Goal: Task Accomplishment & Management: Use online tool/utility

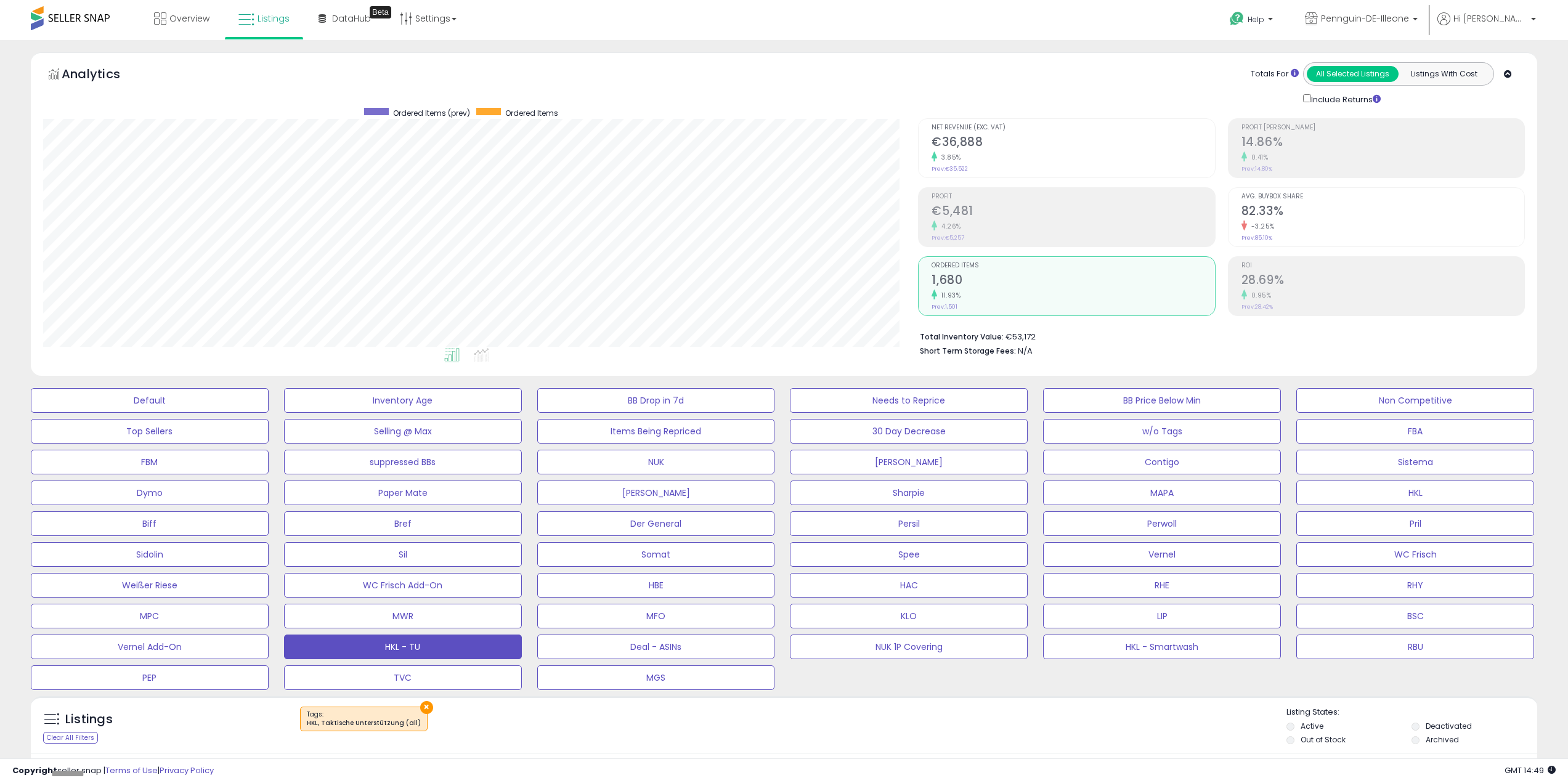
select select "**"
click at [268, 413] on button "Somat" at bounding box center [150, 401] width 238 height 25
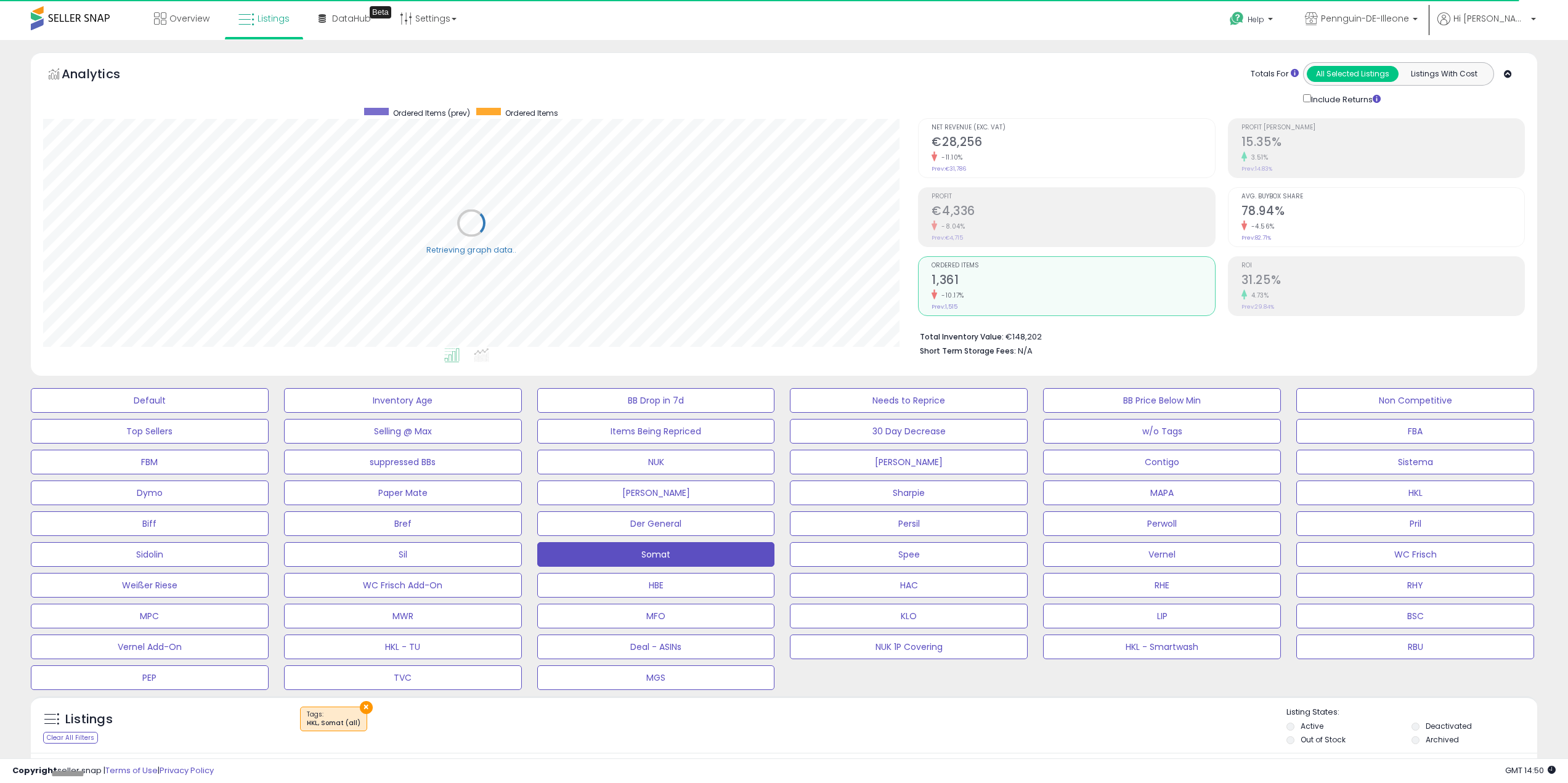
scroll to position [308, 0]
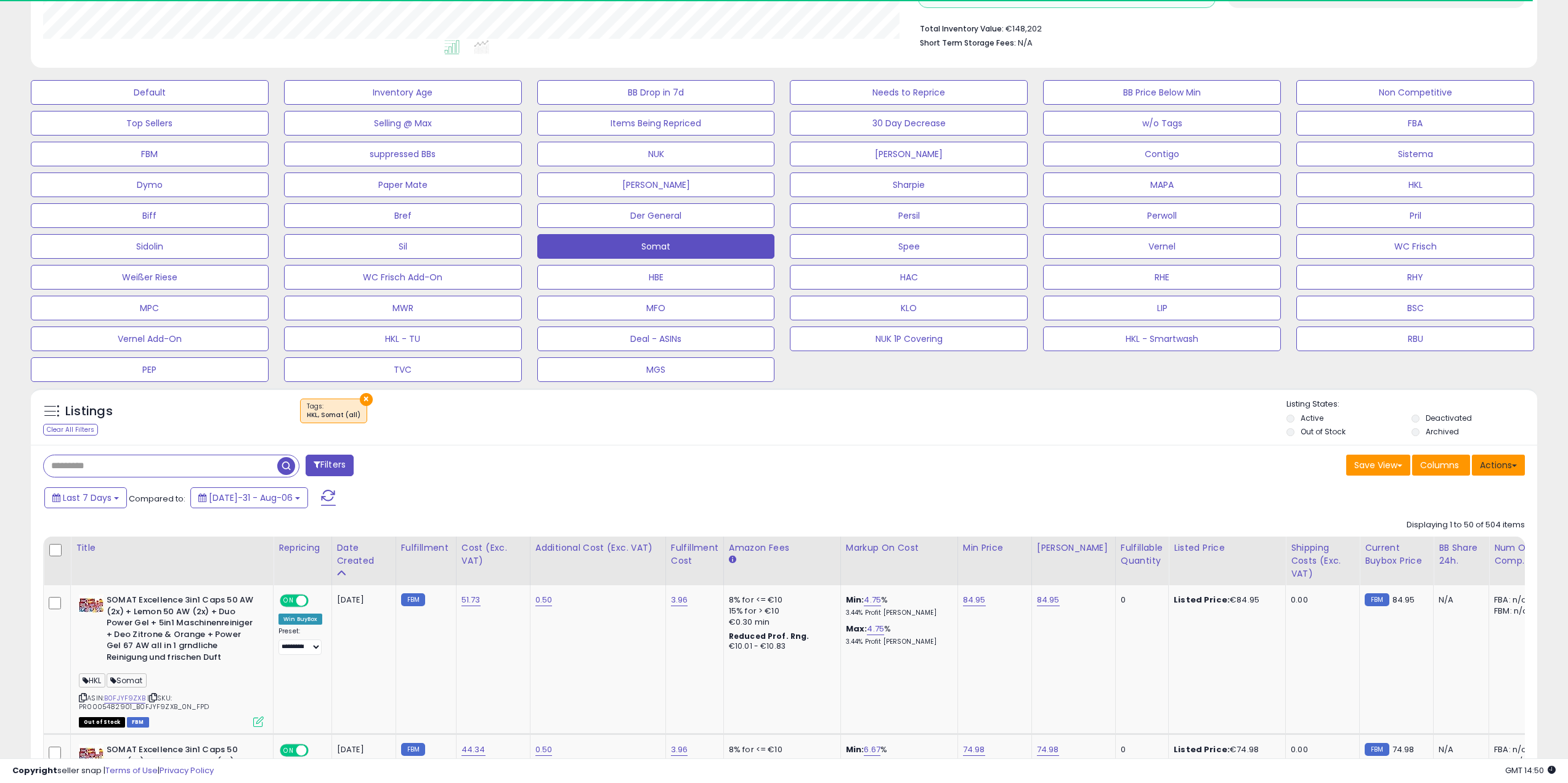
click at [1484, 463] on button "Actions" at bounding box center [1498, 466] width 53 height 21
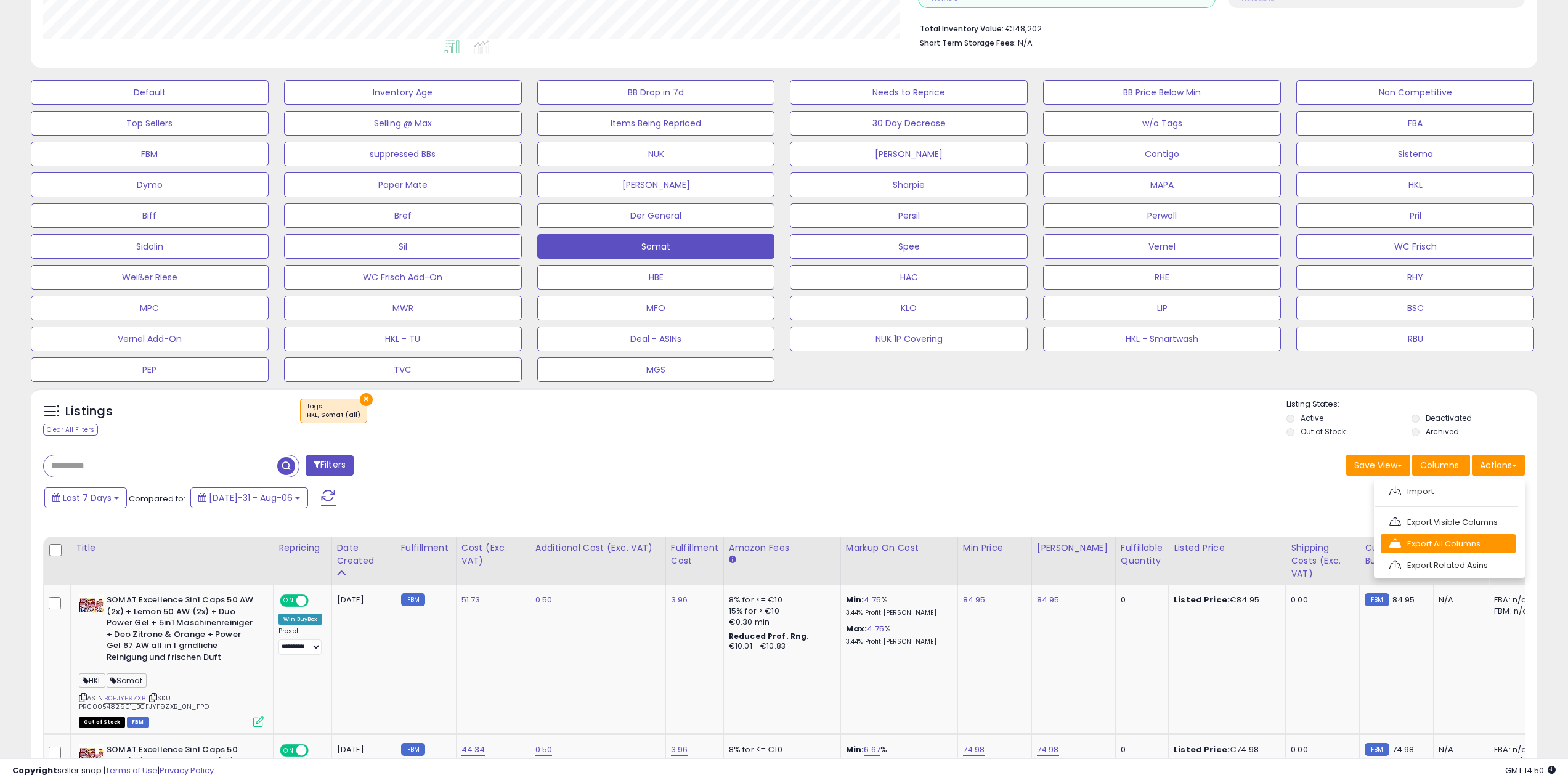
click at [1488, 549] on link "Export All Columns" at bounding box center [1448, 543] width 135 height 19
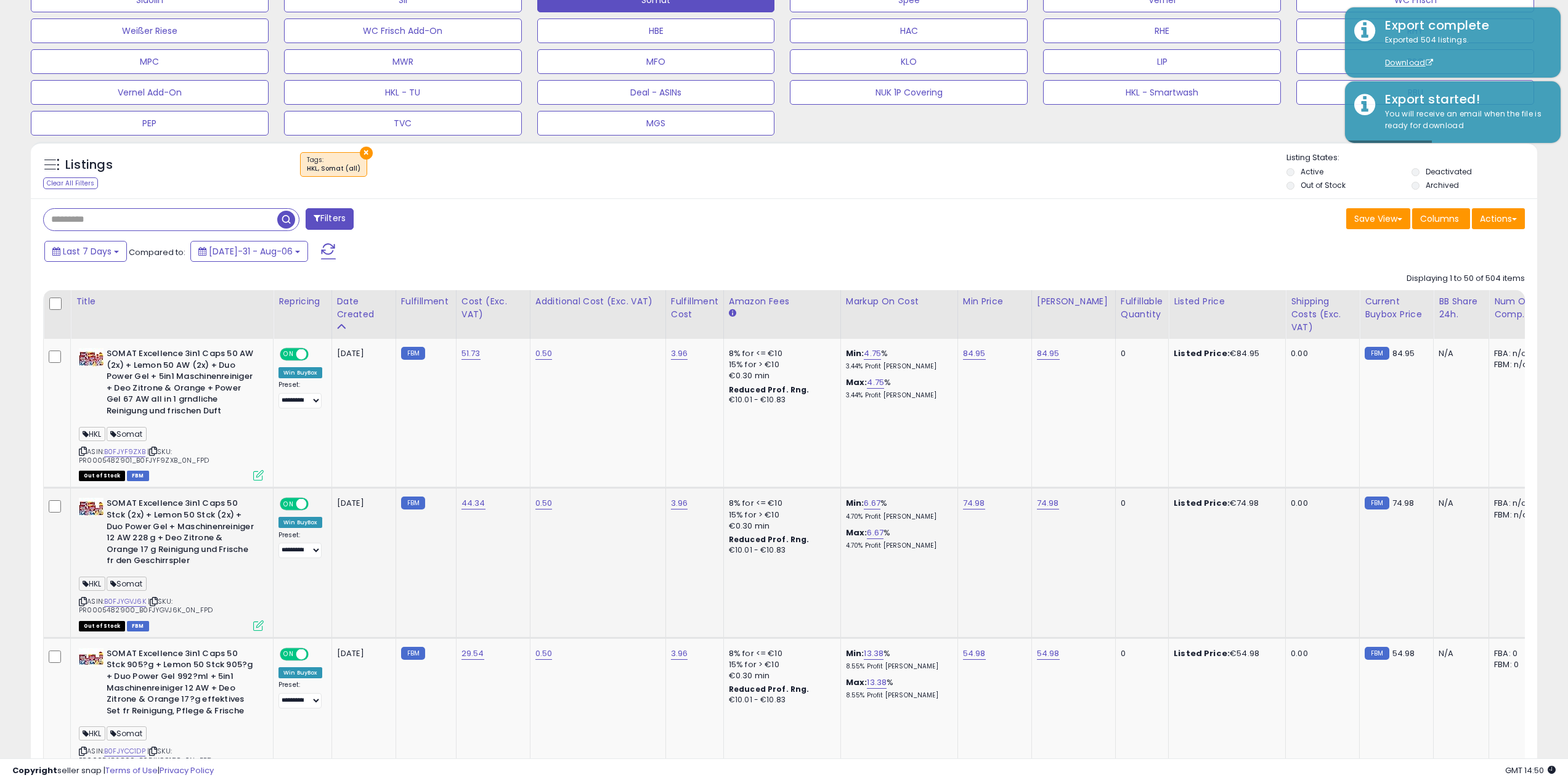
scroll to position [370, 0]
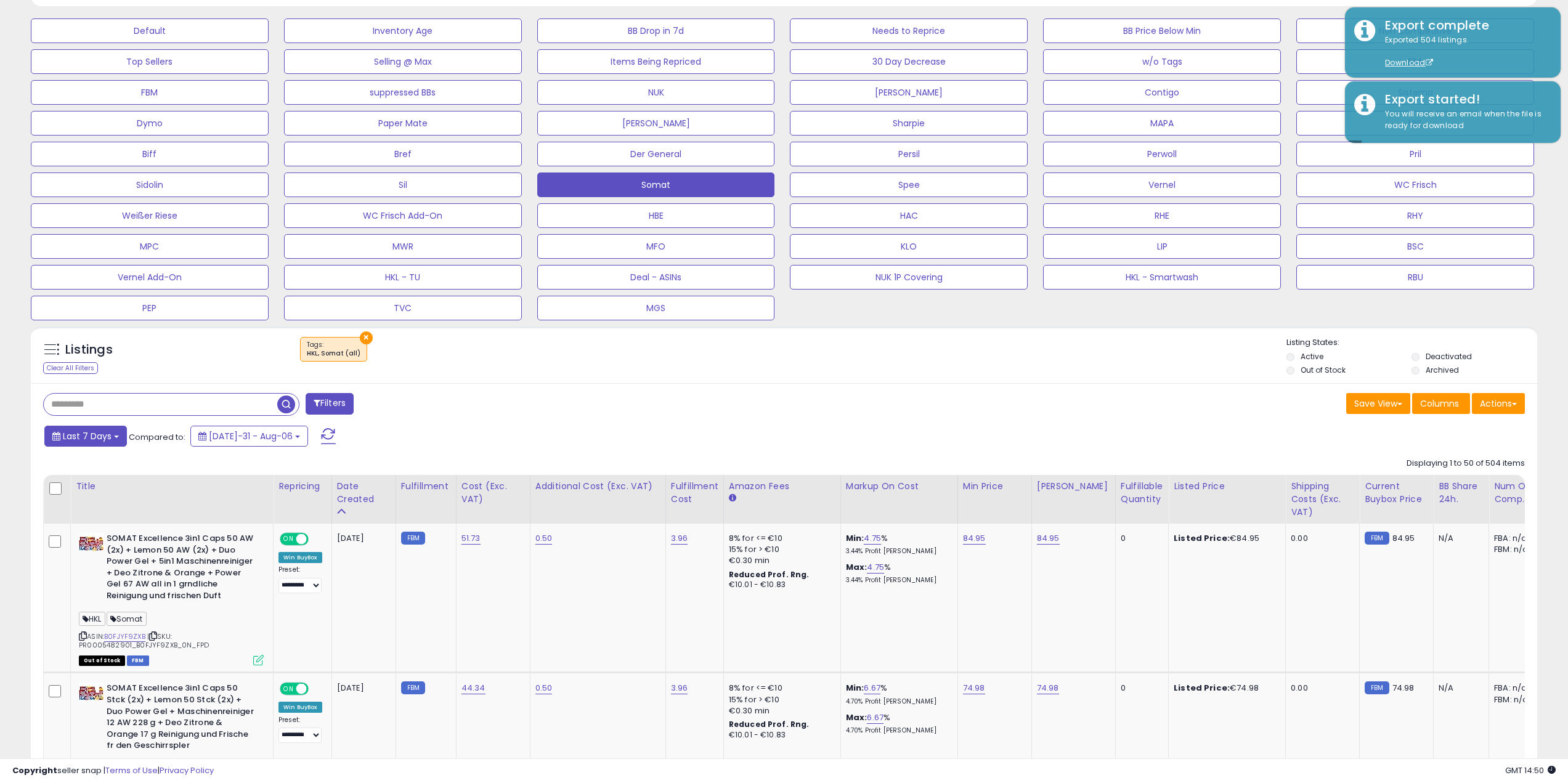
click at [99, 439] on span "Last 7 Days" at bounding box center [87, 436] width 49 height 12
type input "**********"
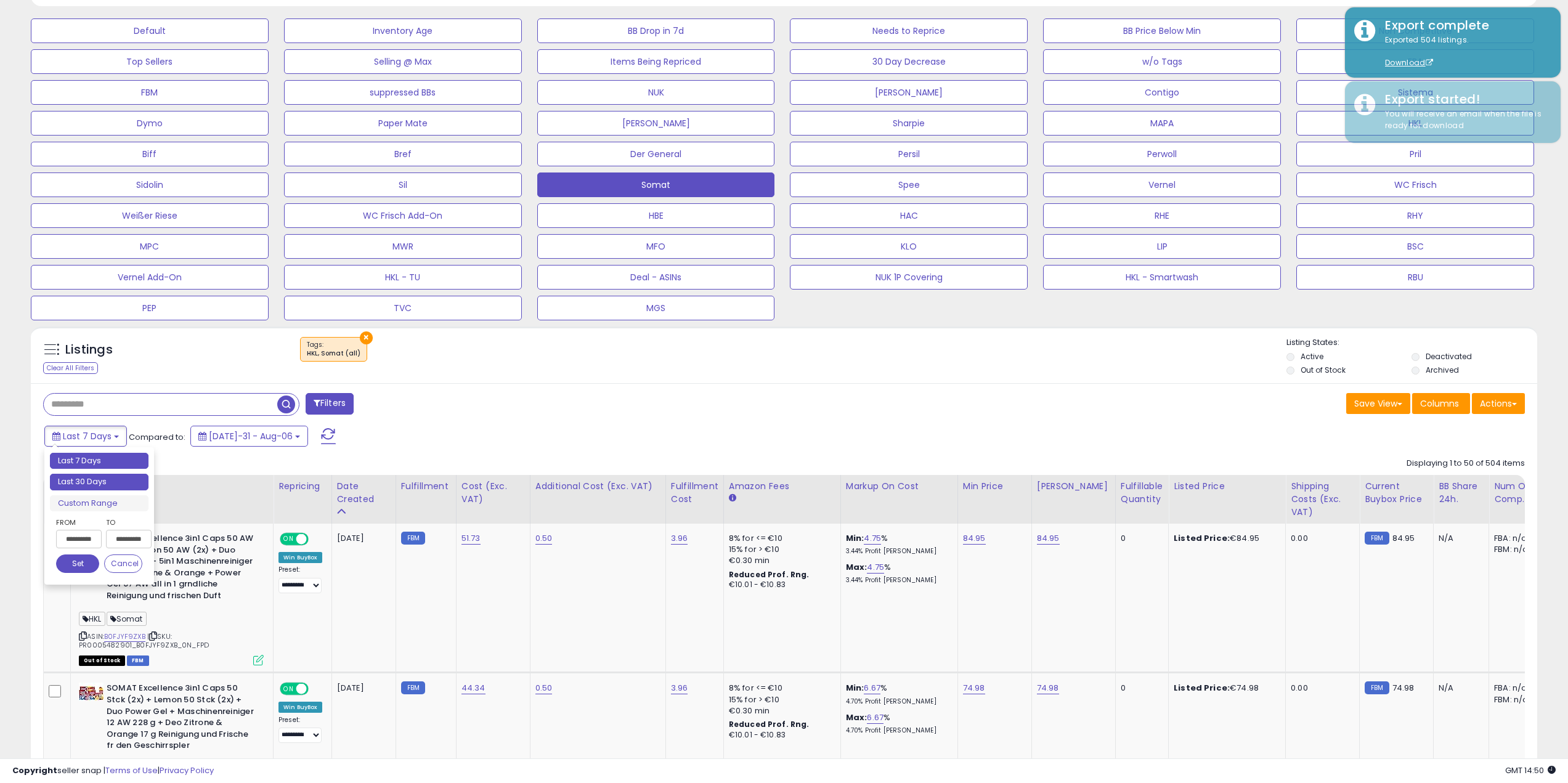
click at [112, 479] on li "Last 30 Days" at bounding box center [99, 482] width 99 height 17
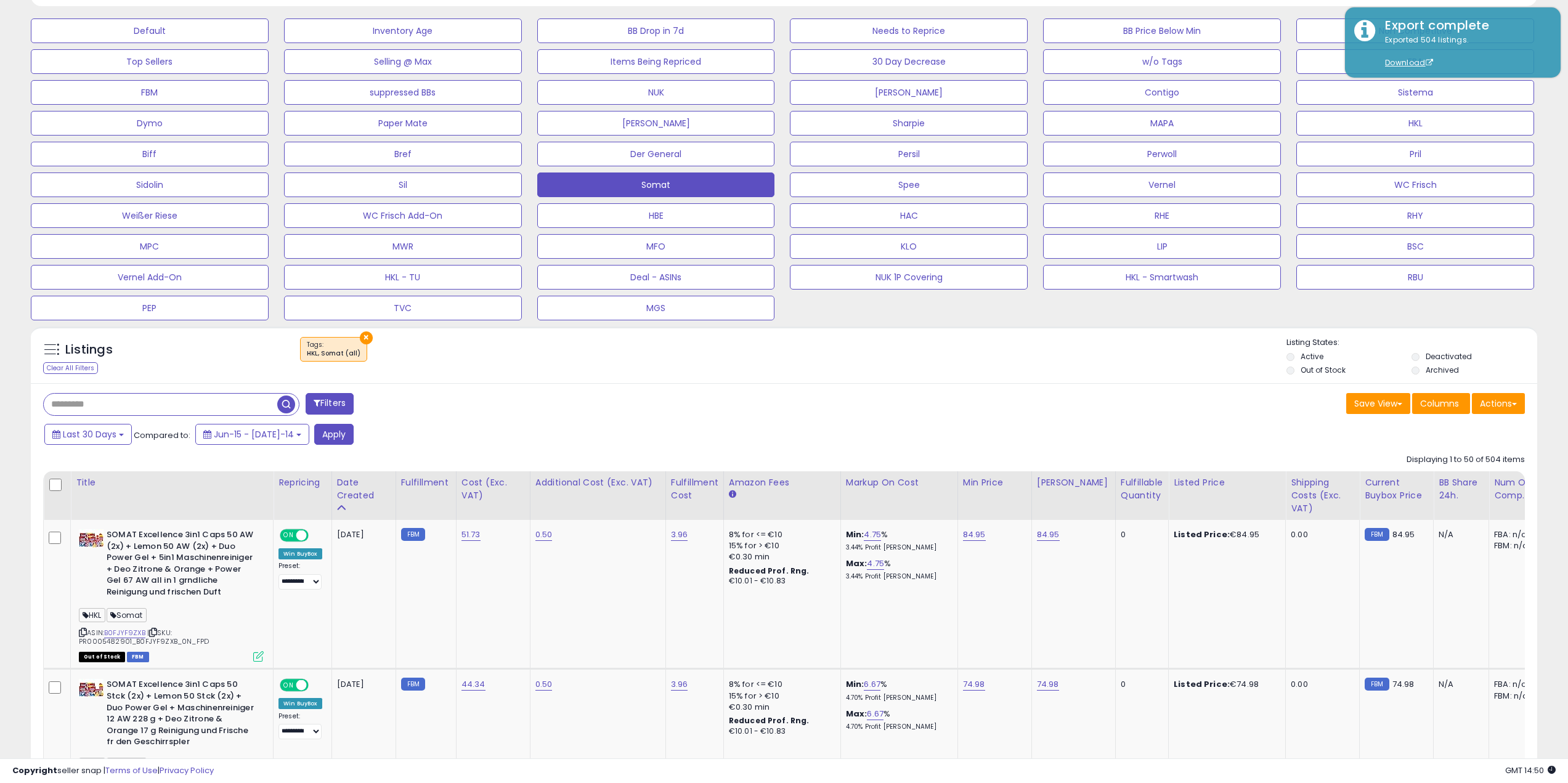
click at [505, 413] on div "Filters" at bounding box center [409, 405] width 751 height 25
click at [324, 434] on button "Apply" at bounding box center [334, 435] width 39 height 21
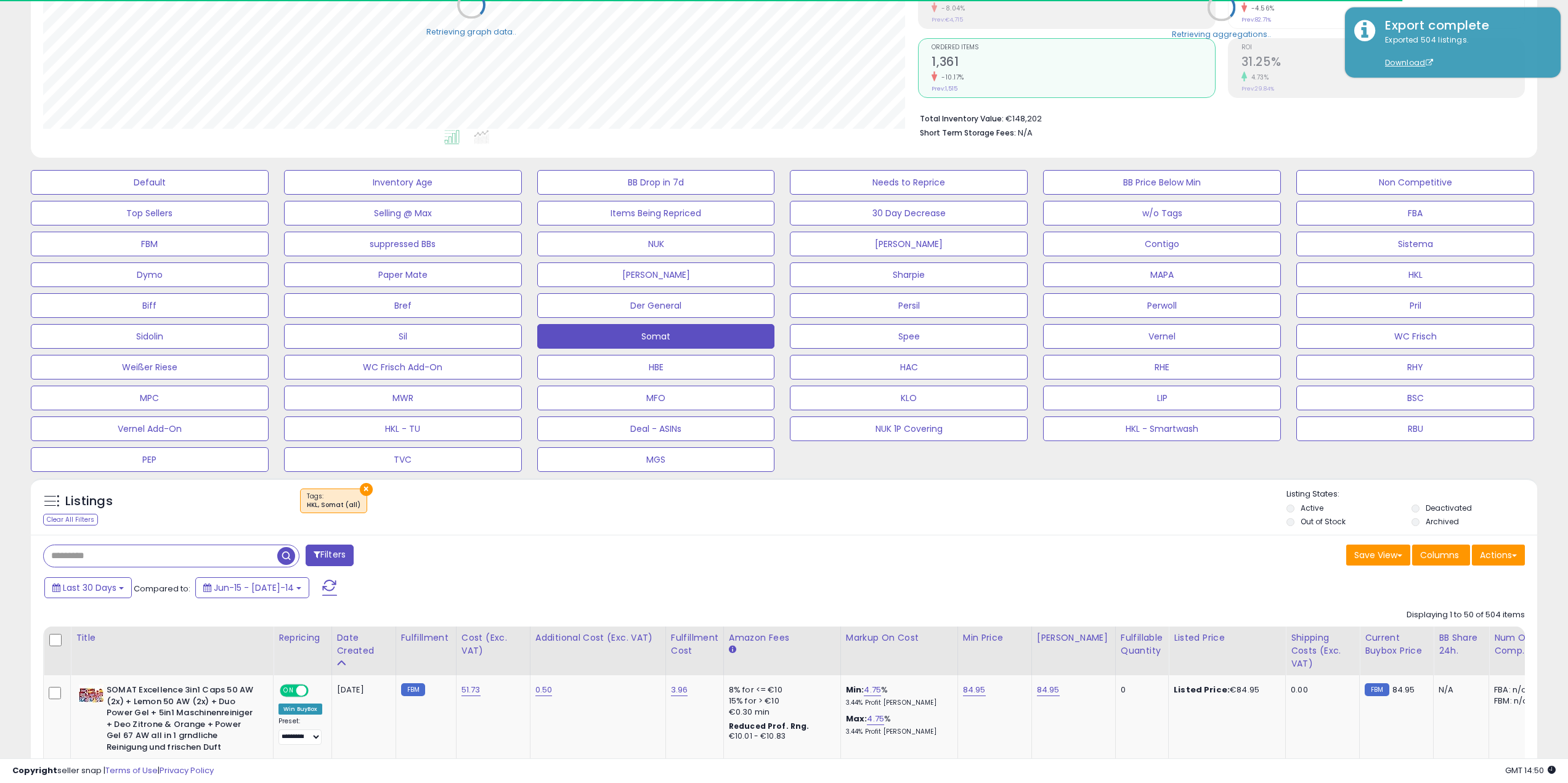
scroll to position [615975, 615090]
click at [1508, 558] on button "Actions" at bounding box center [1498, 555] width 53 height 21
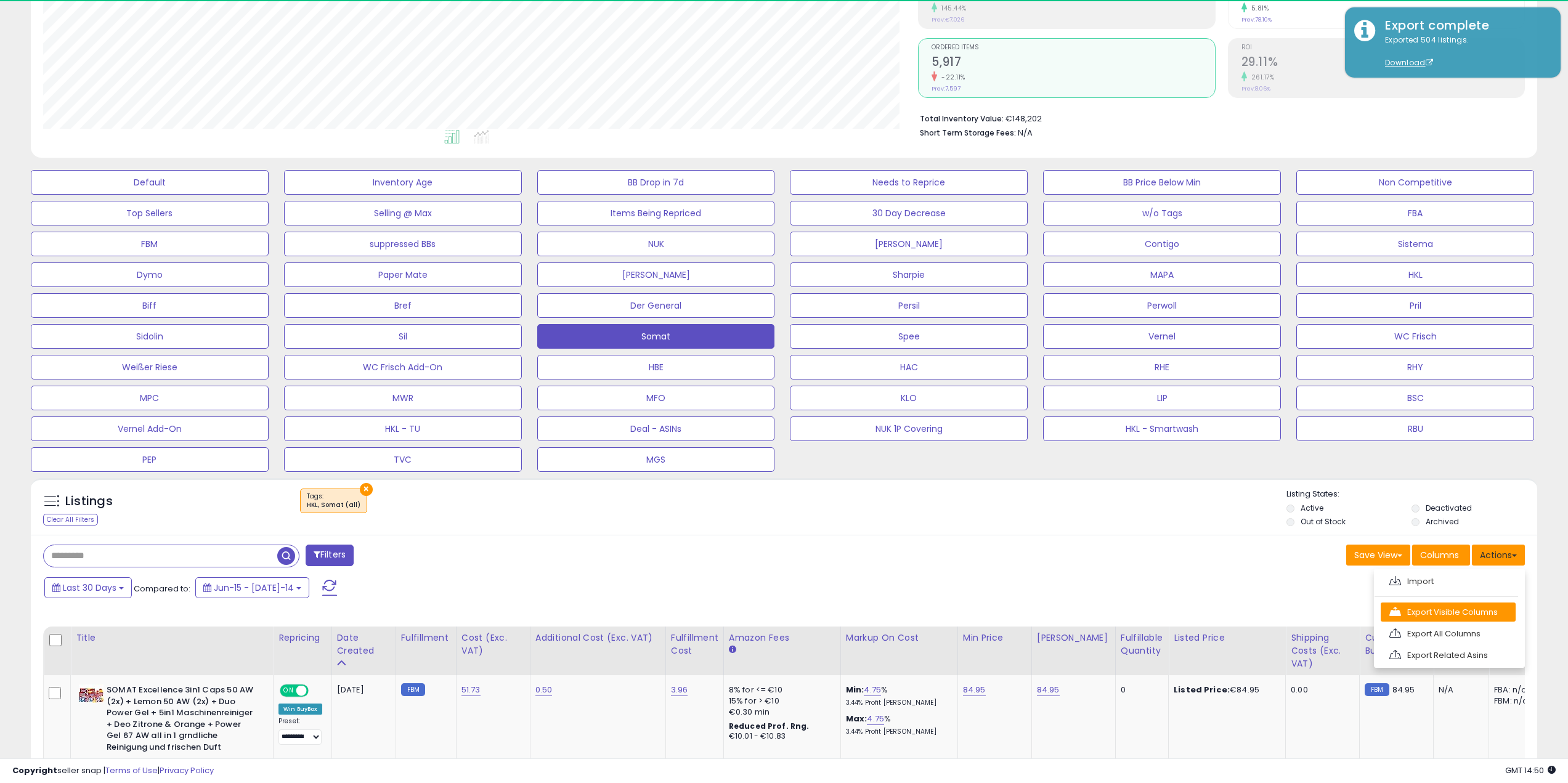
scroll to position [252, 875]
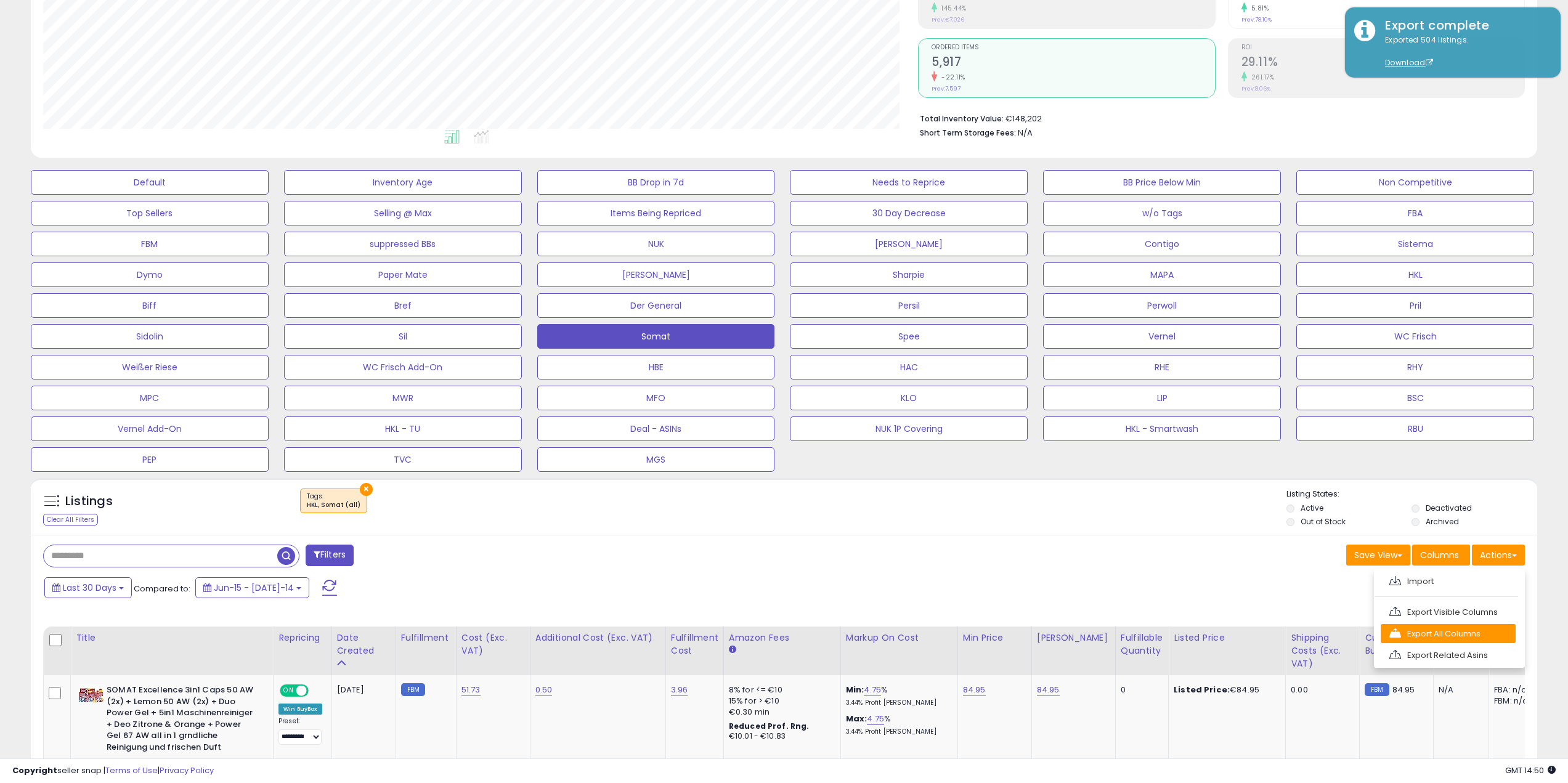
click at [1506, 635] on link "Export All Columns" at bounding box center [1448, 633] width 135 height 19
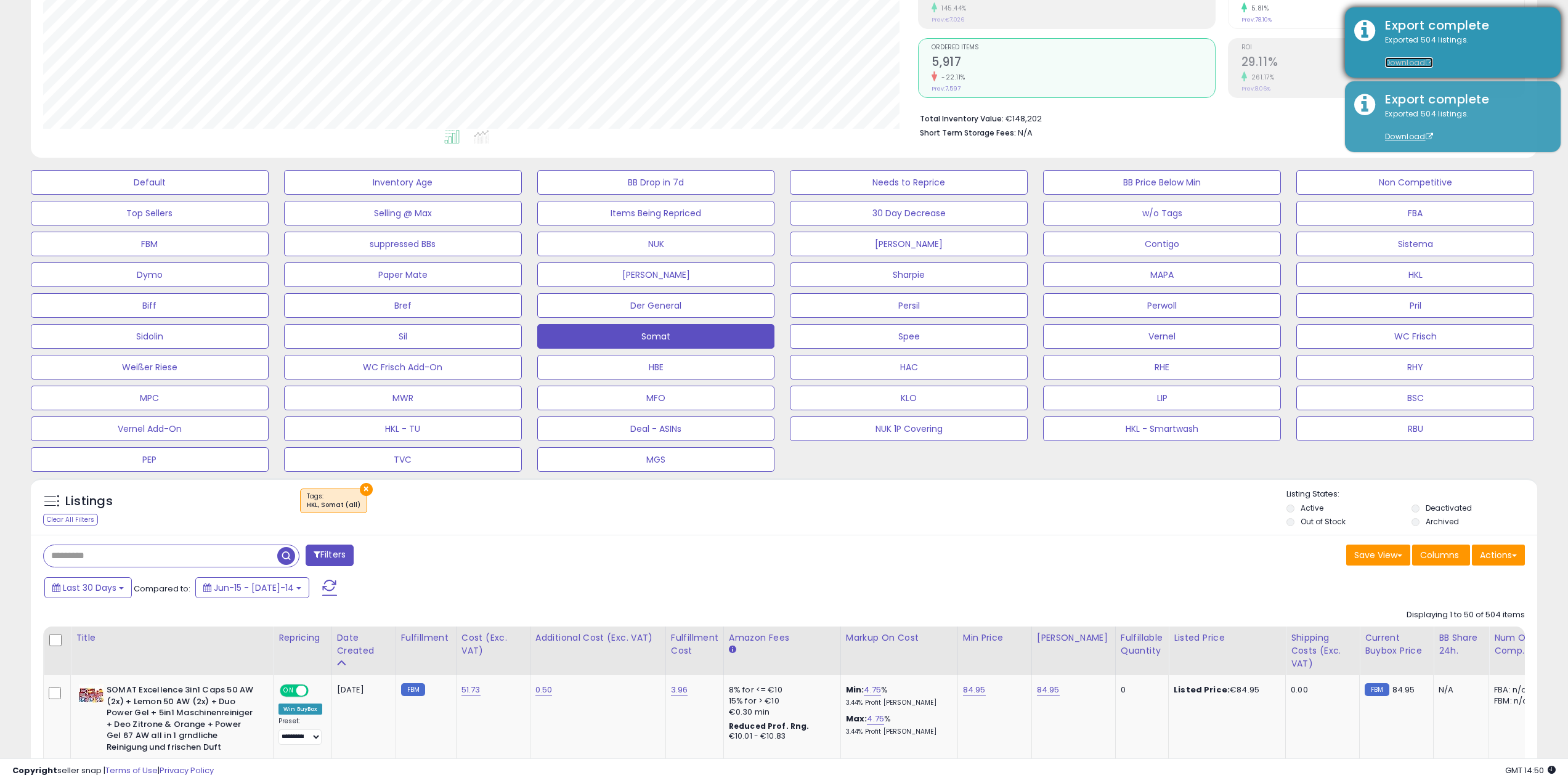
click at [1397, 61] on link "Download" at bounding box center [1409, 62] width 48 height 11
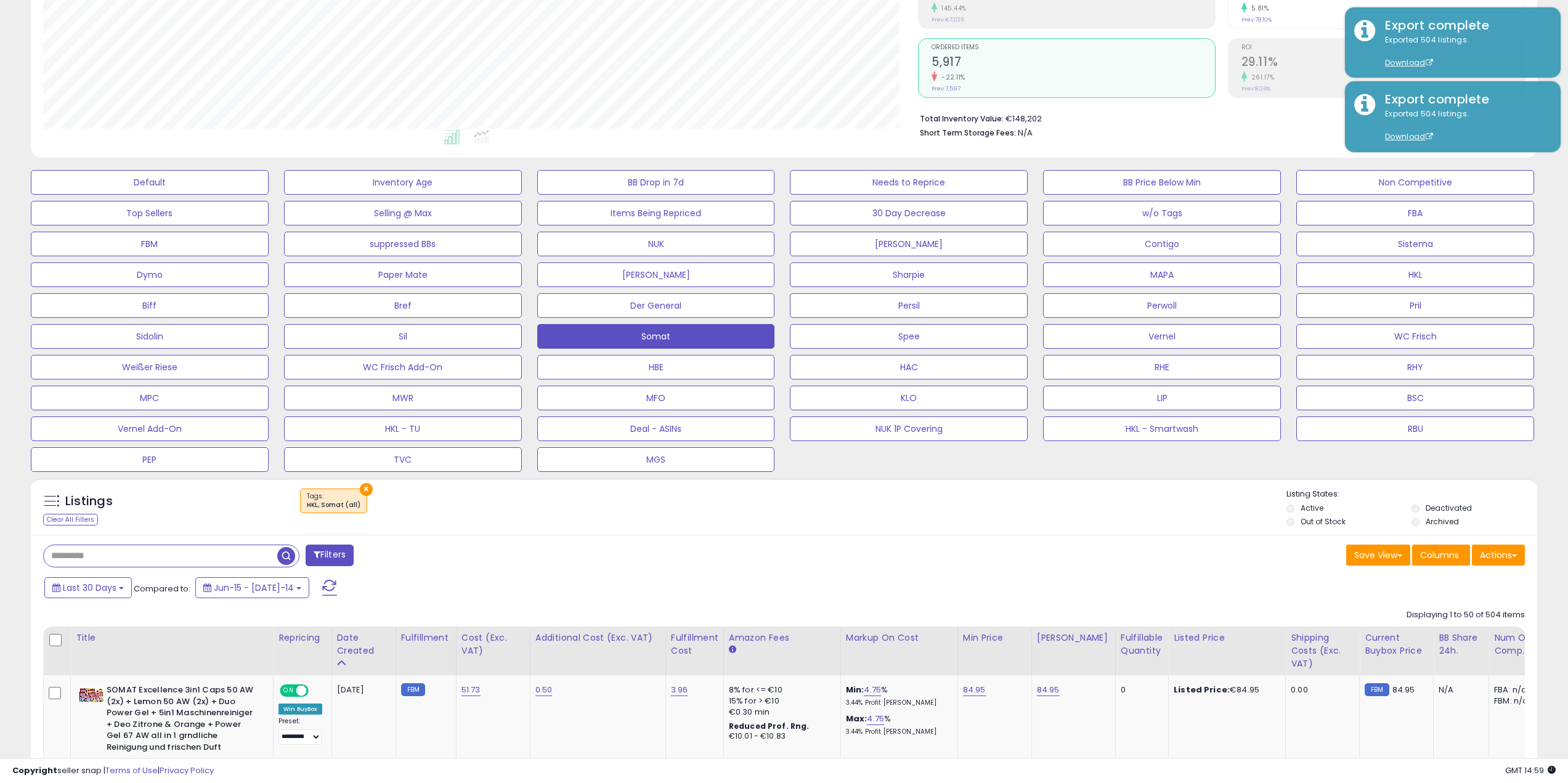
click at [860, 517] on div "× Tags" at bounding box center [785, 506] width 1002 height 35
click at [528, 530] on div "Listings Clear All Filters × Tags Active" at bounding box center [784, 509] width 1506 height 42
